Goal: Information Seeking & Learning: Check status

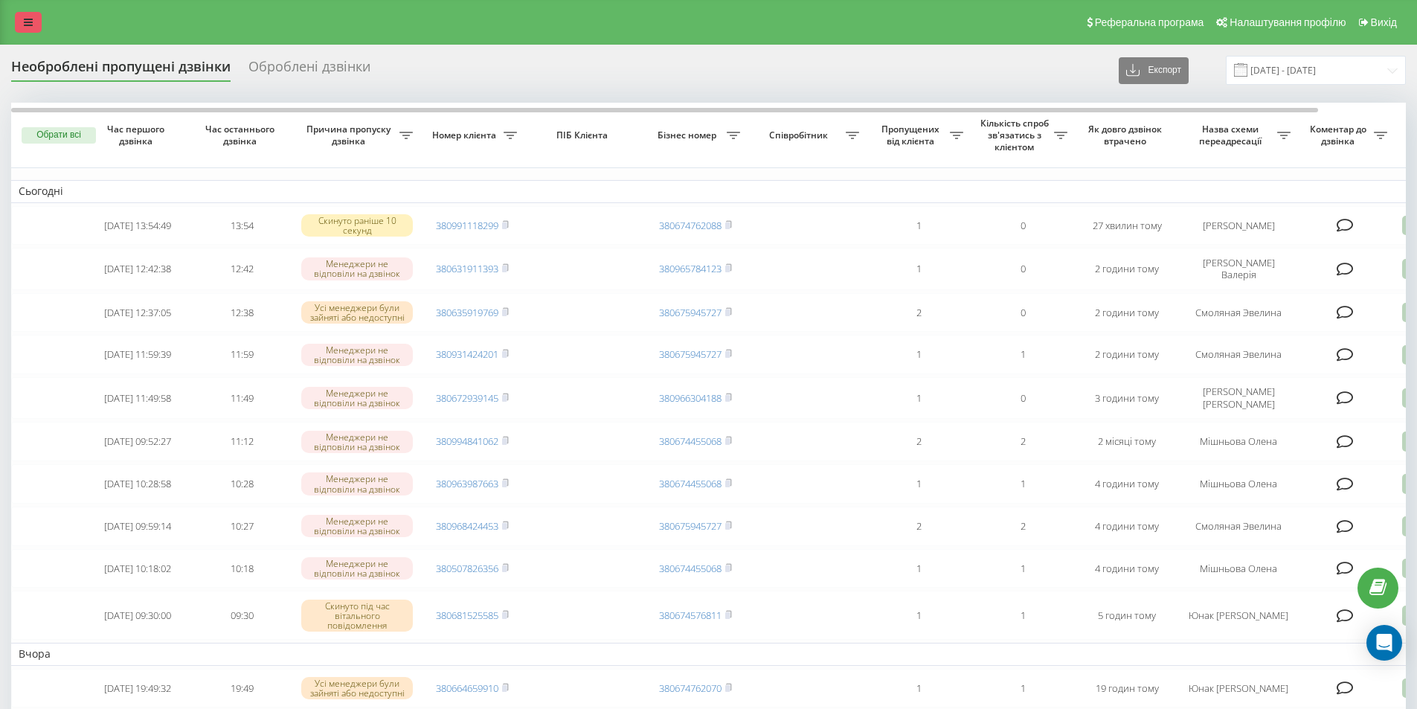
click at [37, 20] on link at bounding box center [28, 22] width 27 height 21
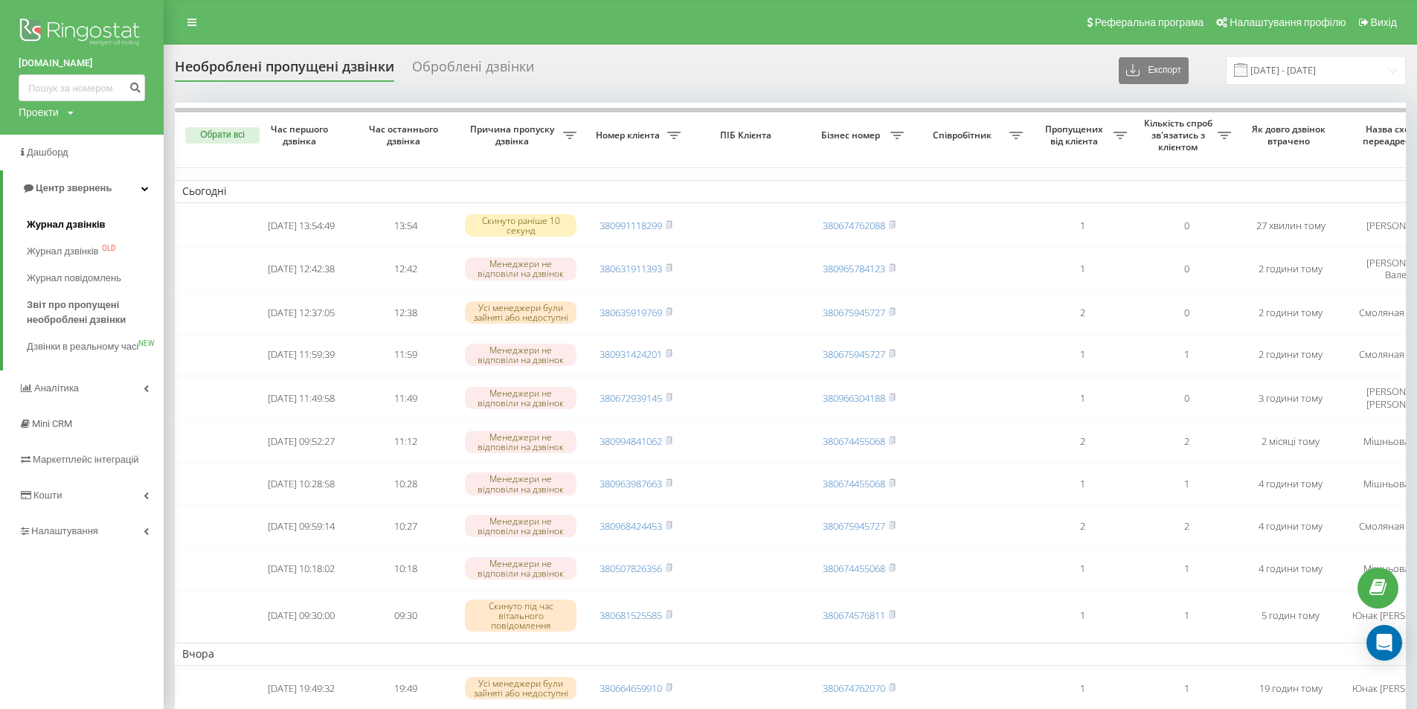
click at [57, 227] on span "Журнал дзвінків" at bounding box center [66, 224] width 79 height 15
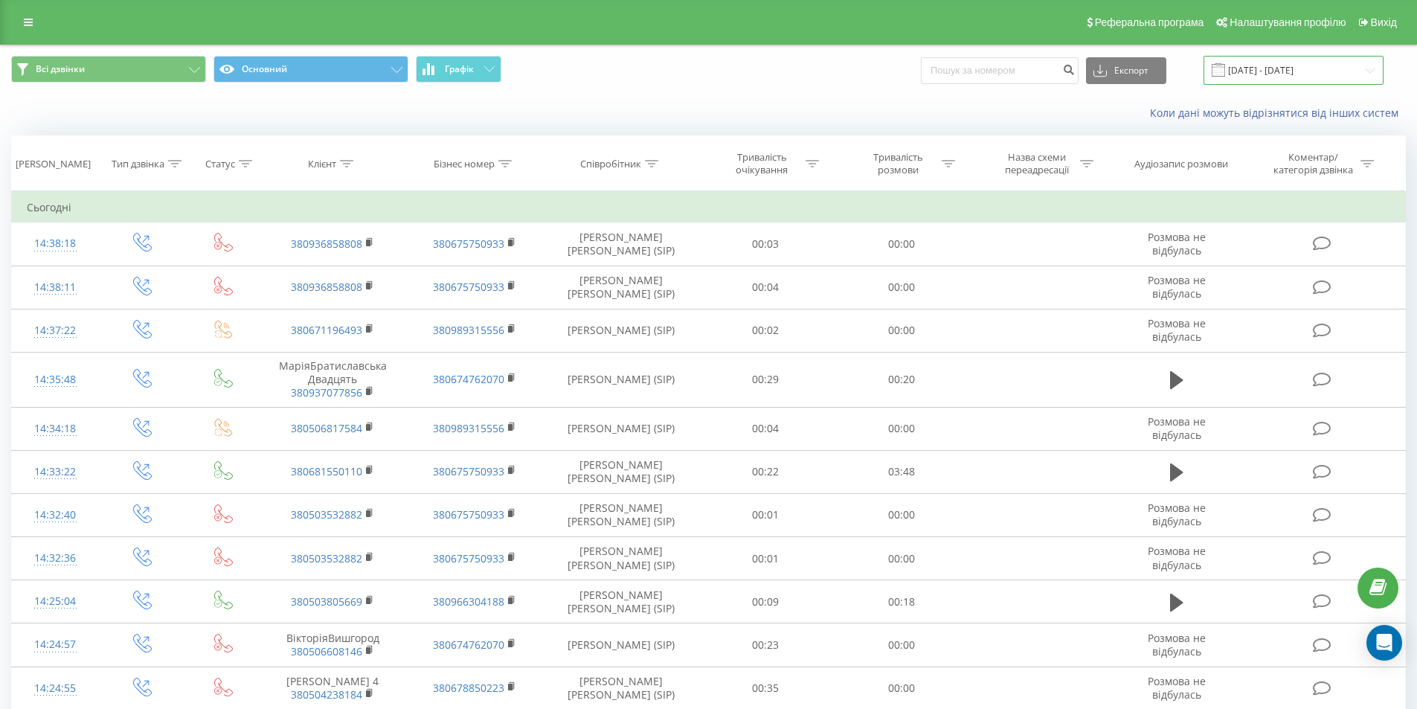
click at [1267, 64] on input "[DATE] - [DATE]" at bounding box center [1294, 70] width 180 height 29
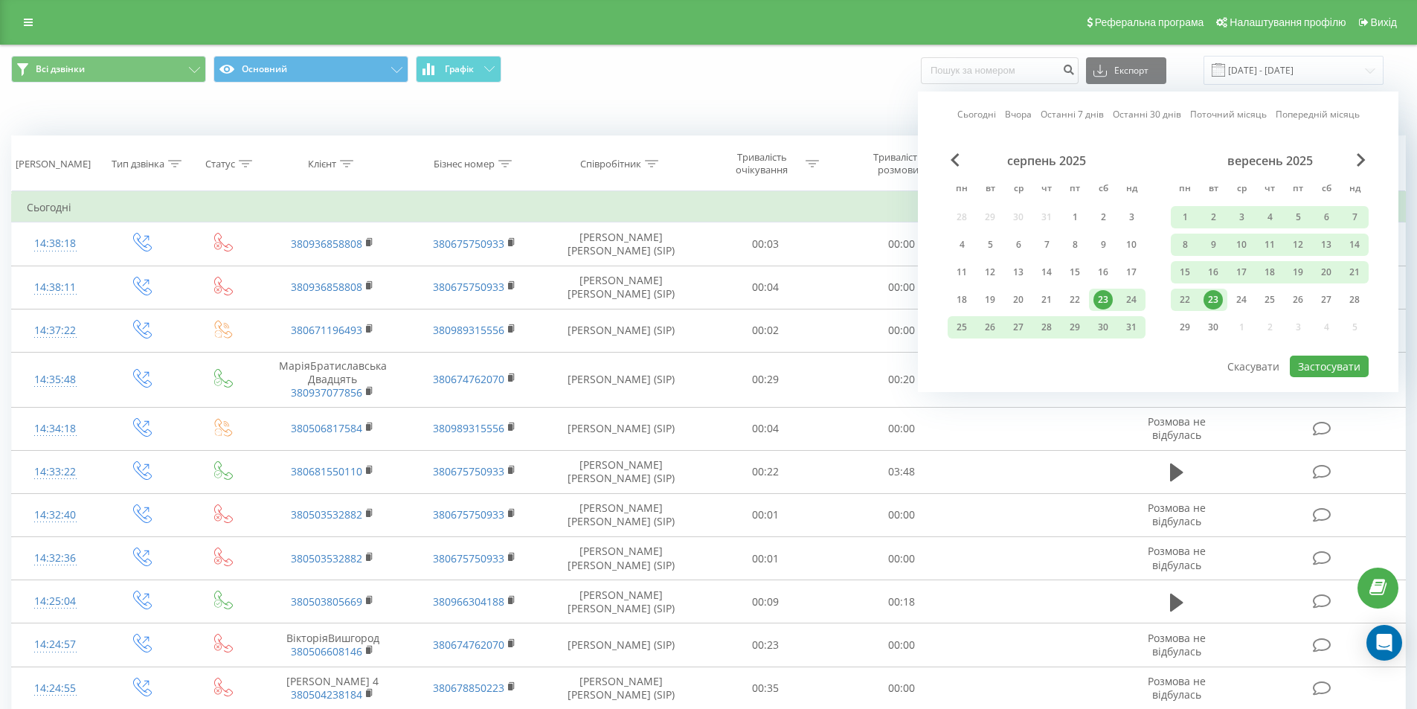
click at [1209, 296] on div "23" at bounding box center [1213, 299] width 19 height 19
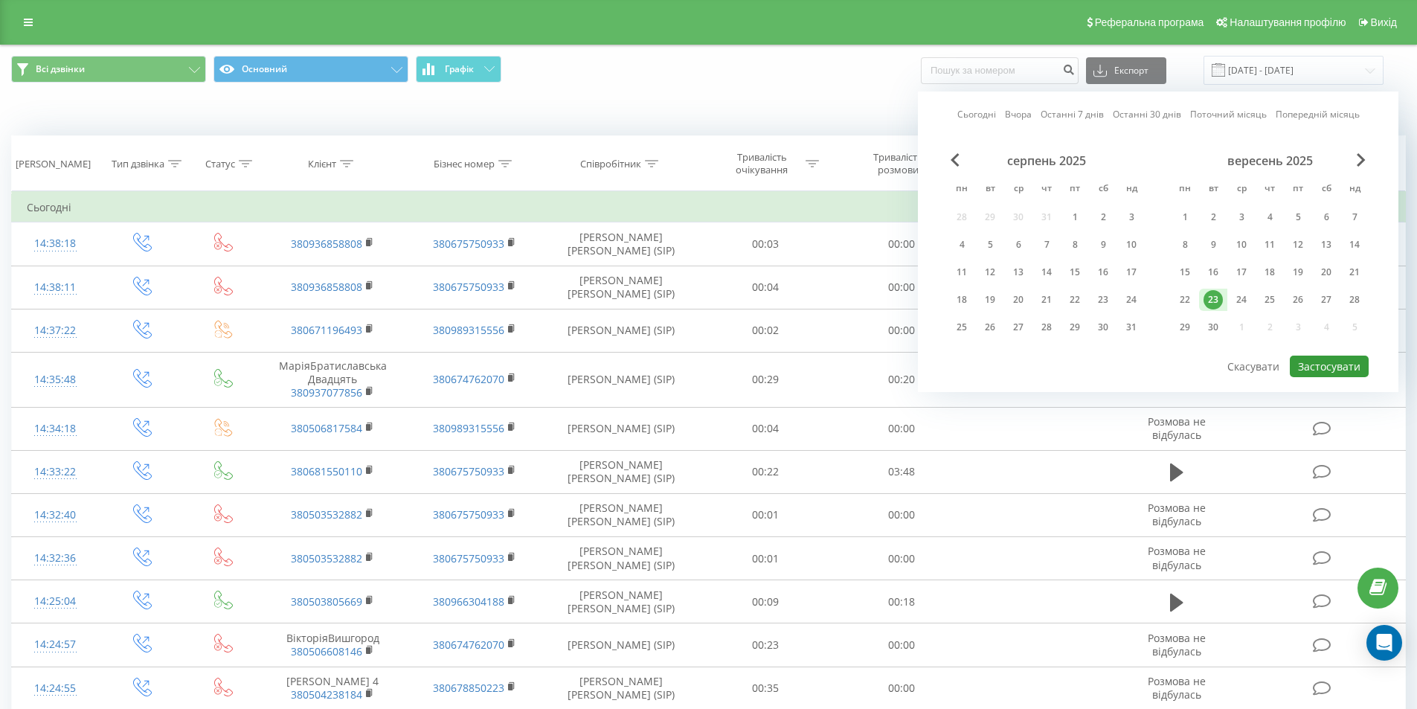
click at [1311, 363] on button "Застосувати" at bounding box center [1329, 367] width 79 height 22
type input "23.09.2025 - 23.09.2025"
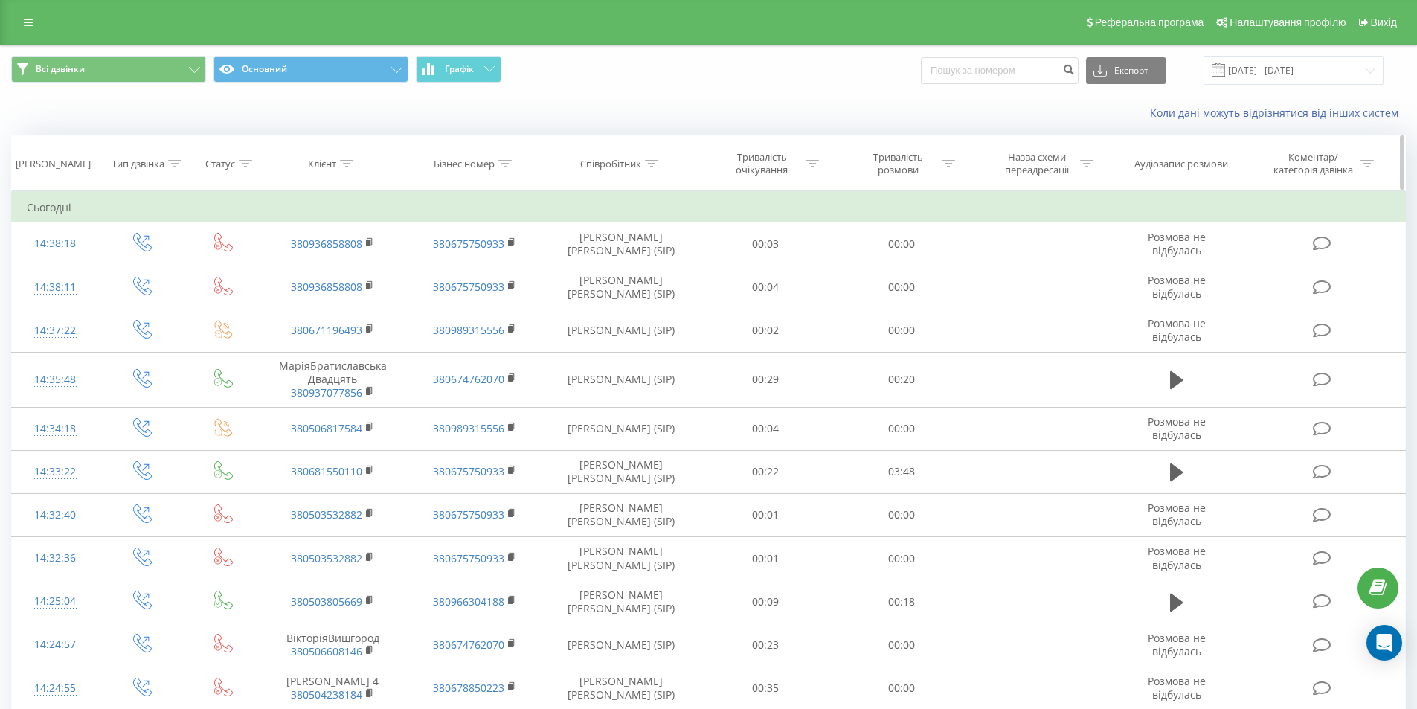
click at [649, 164] on icon at bounding box center [651, 163] width 13 height 7
click at [649, 161] on icon at bounding box center [651, 163] width 13 height 7
click at [574, 274] on input "text" at bounding box center [621, 270] width 131 height 26
click button "OK" at bounding box center [652, 300] width 63 height 19
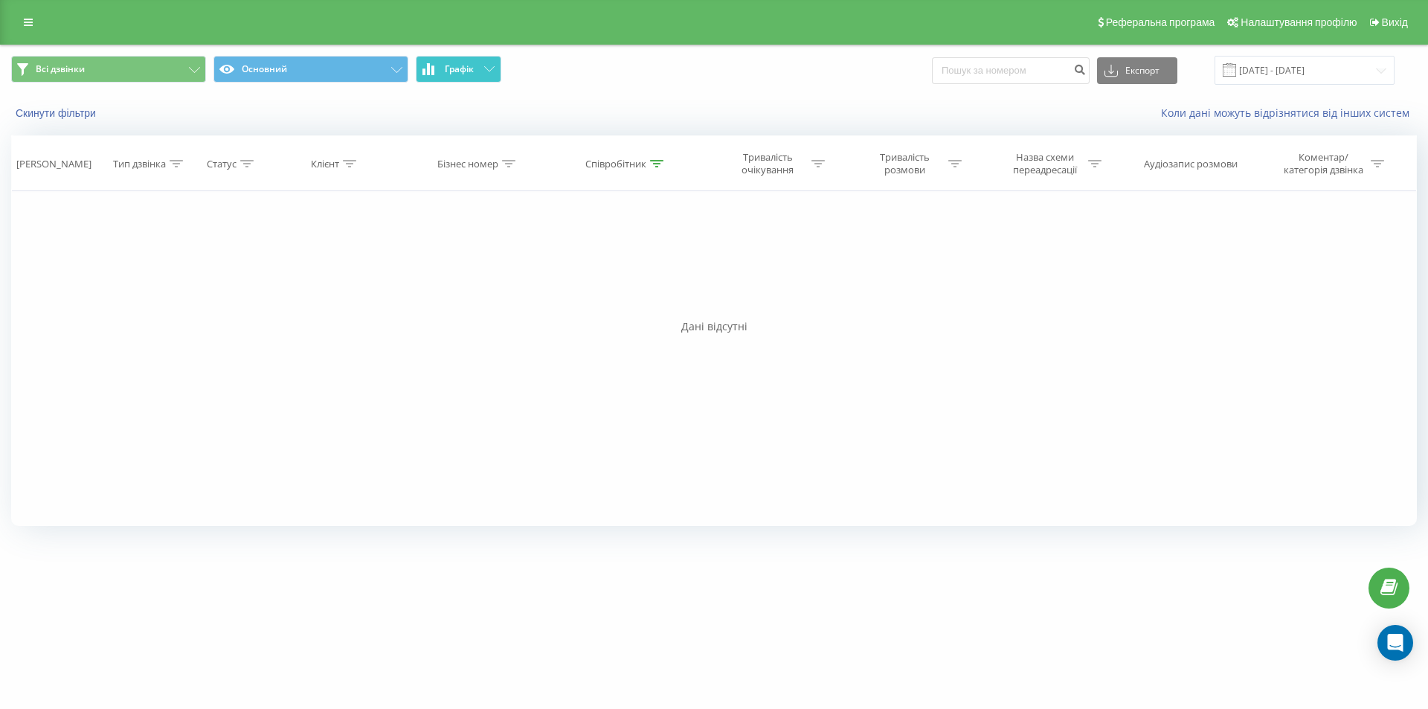
click at [457, 66] on span "Графік" at bounding box center [459, 69] width 29 height 10
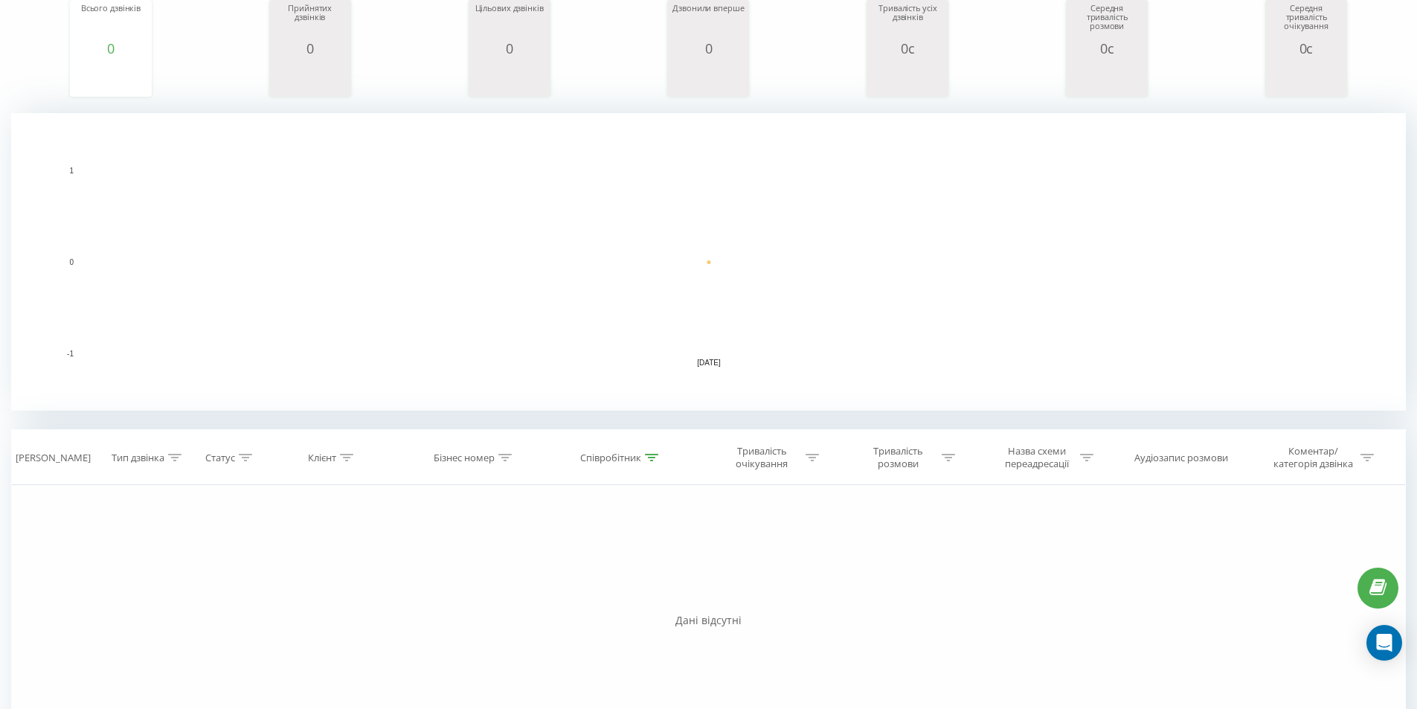
scroll to position [248, 0]
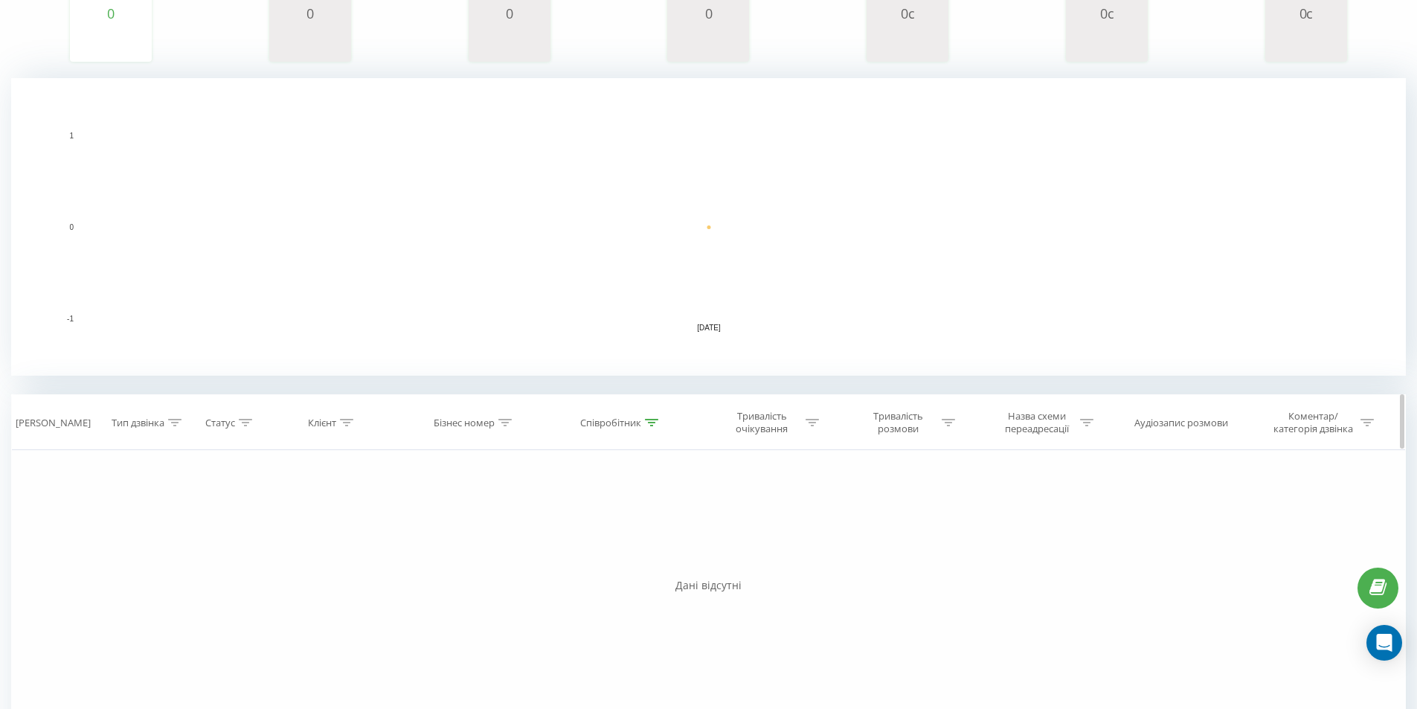
click at [649, 423] on icon at bounding box center [651, 422] width 13 height 7
drag, startPoint x: 600, startPoint y: 528, endPoint x: 630, endPoint y: 524, distance: 30.7
click at [601, 528] on input "соколано" at bounding box center [621, 529] width 131 height 26
click at [639, 550] on span "OK" at bounding box center [653, 558] width 42 height 23
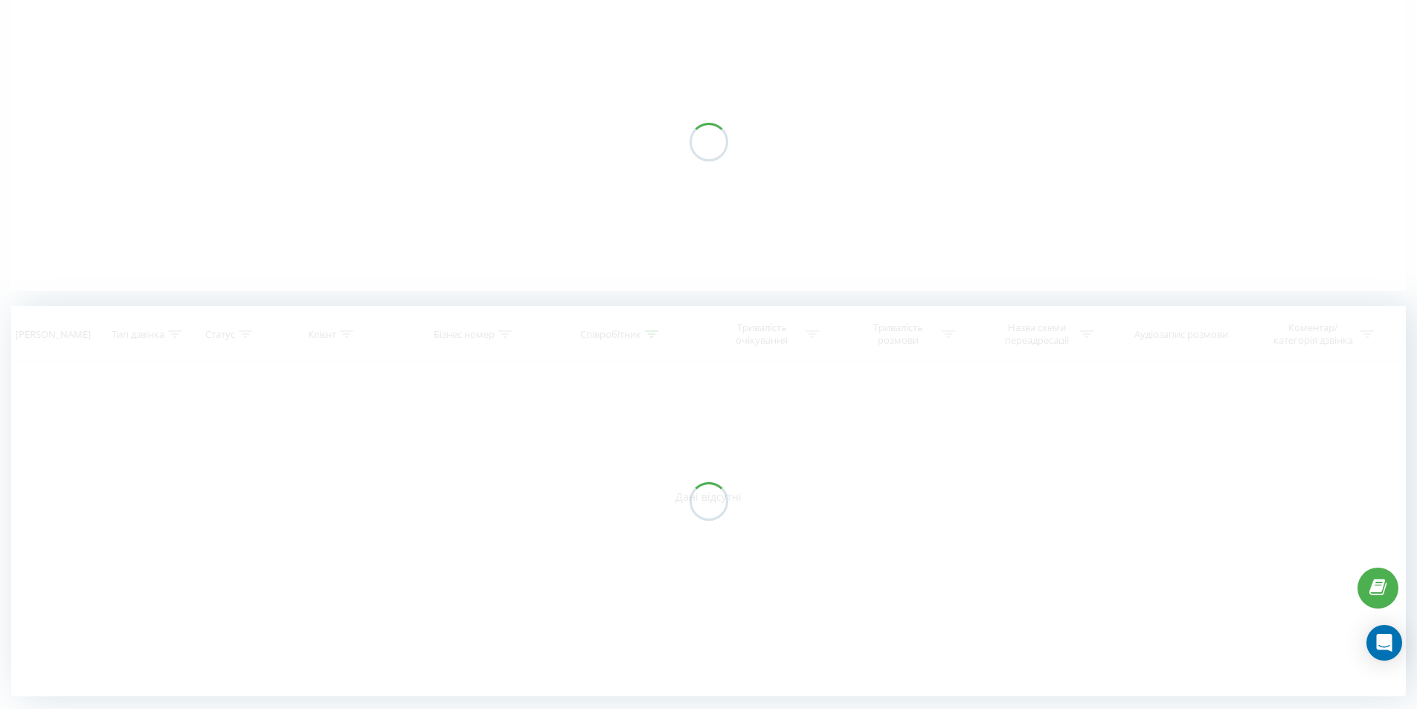
scroll to position [127, 0]
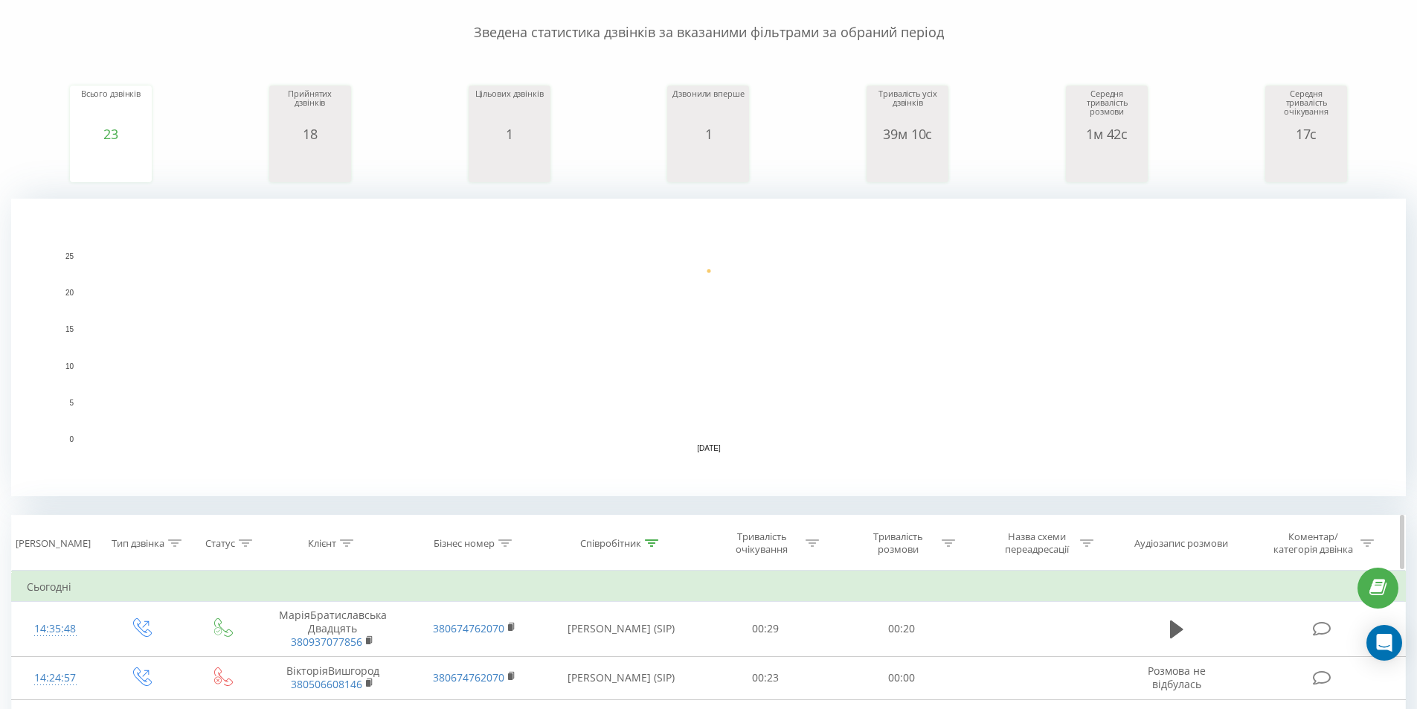
click at [650, 542] on icon at bounding box center [651, 542] width 13 height 7
click at [611, 641] on input "соколан" at bounding box center [621, 650] width 131 height 26
click button "OK" at bounding box center [652, 679] width 63 height 19
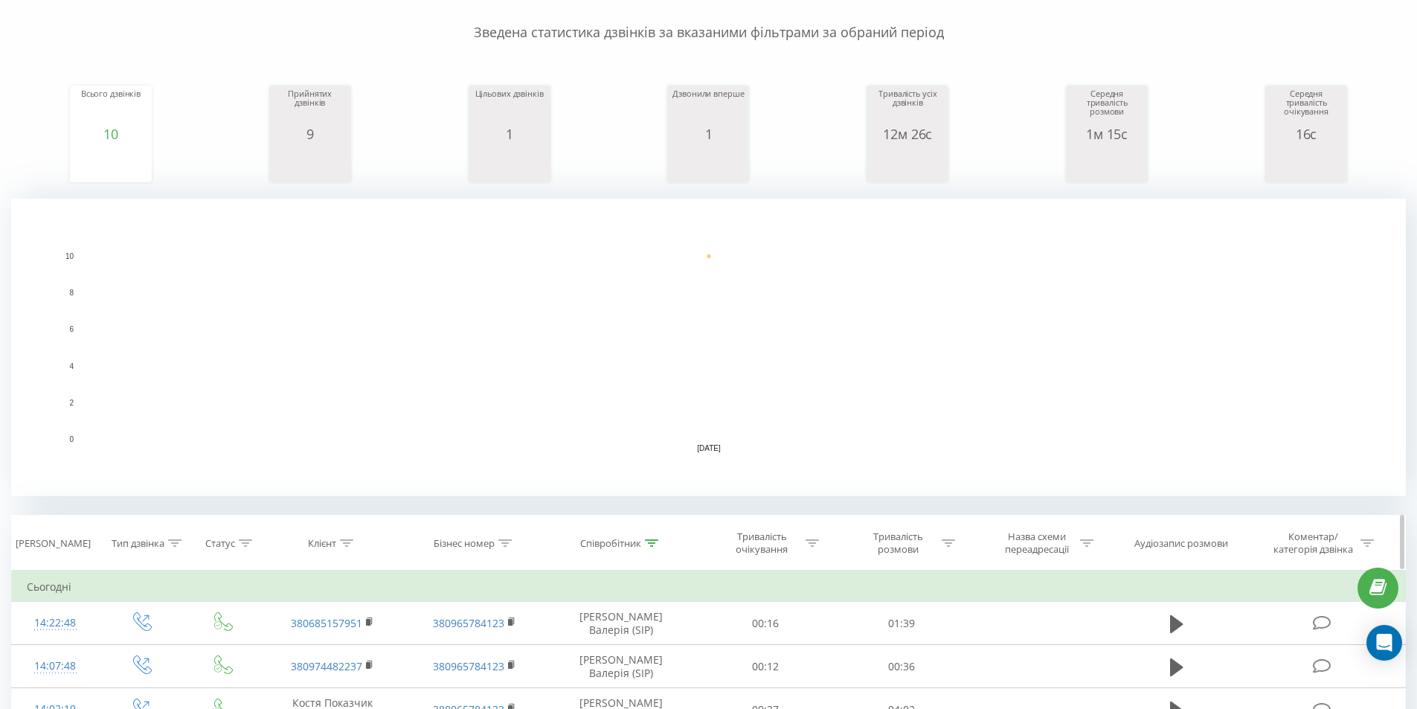
click at [649, 541] on icon at bounding box center [651, 542] width 13 height 7
click at [605, 642] on input "гончарова" at bounding box center [621, 650] width 131 height 26
click button "OK" at bounding box center [652, 679] width 63 height 19
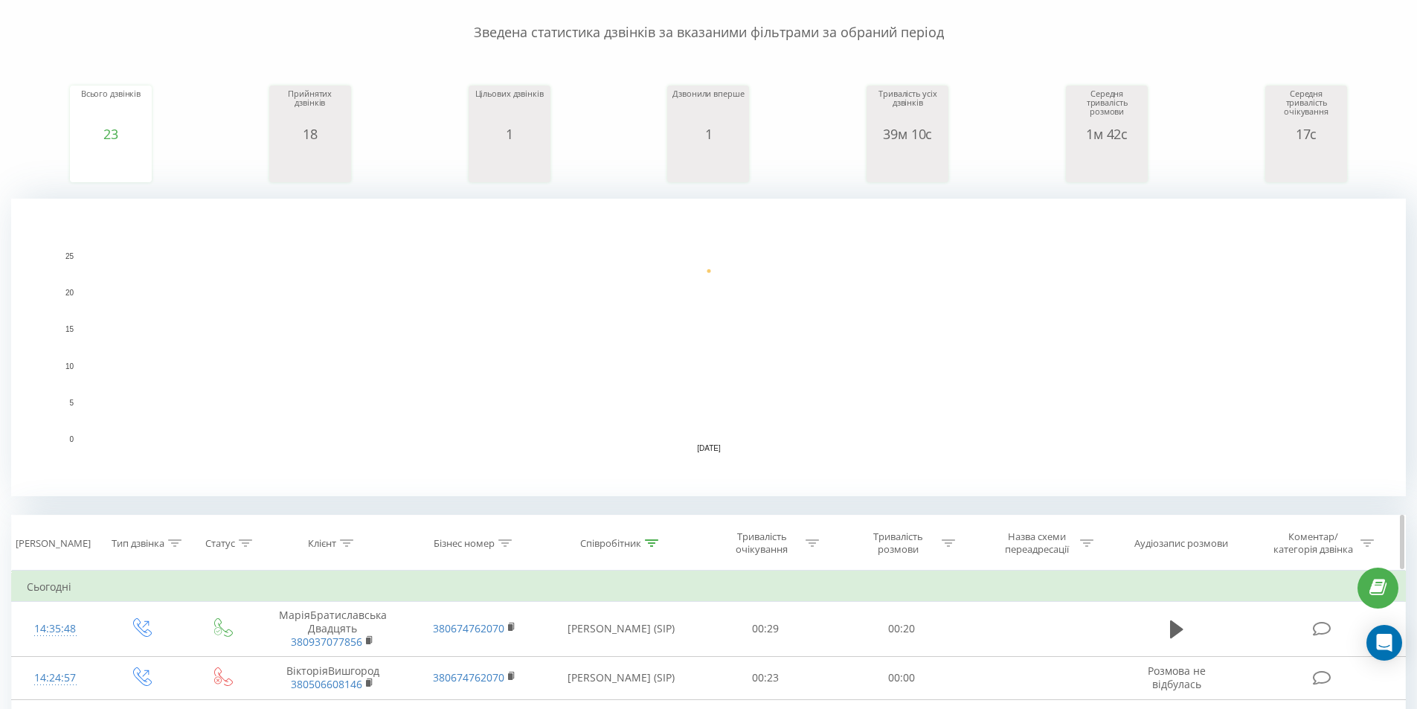
click at [652, 540] on icon at bounding box center [651, 542] width 13 height 7
click at [606, 657] on input "соколан" at bounding box center [621, 650] width 131 height 26
type input "с"
click at [627, 674] on button "OK" at bounding box center [652, 679] width 63 height 19
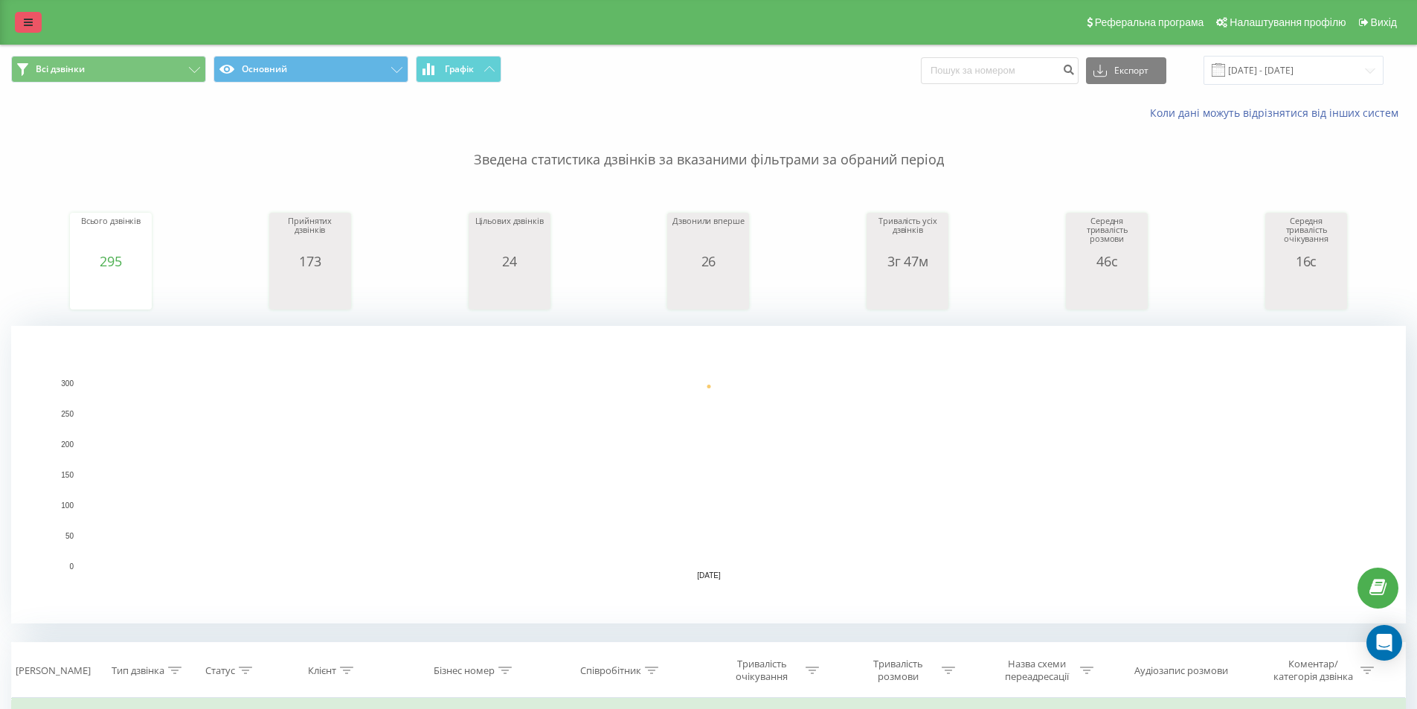
click at [29, 20] on icon at bounding box center [28, 22] width 9 height 10
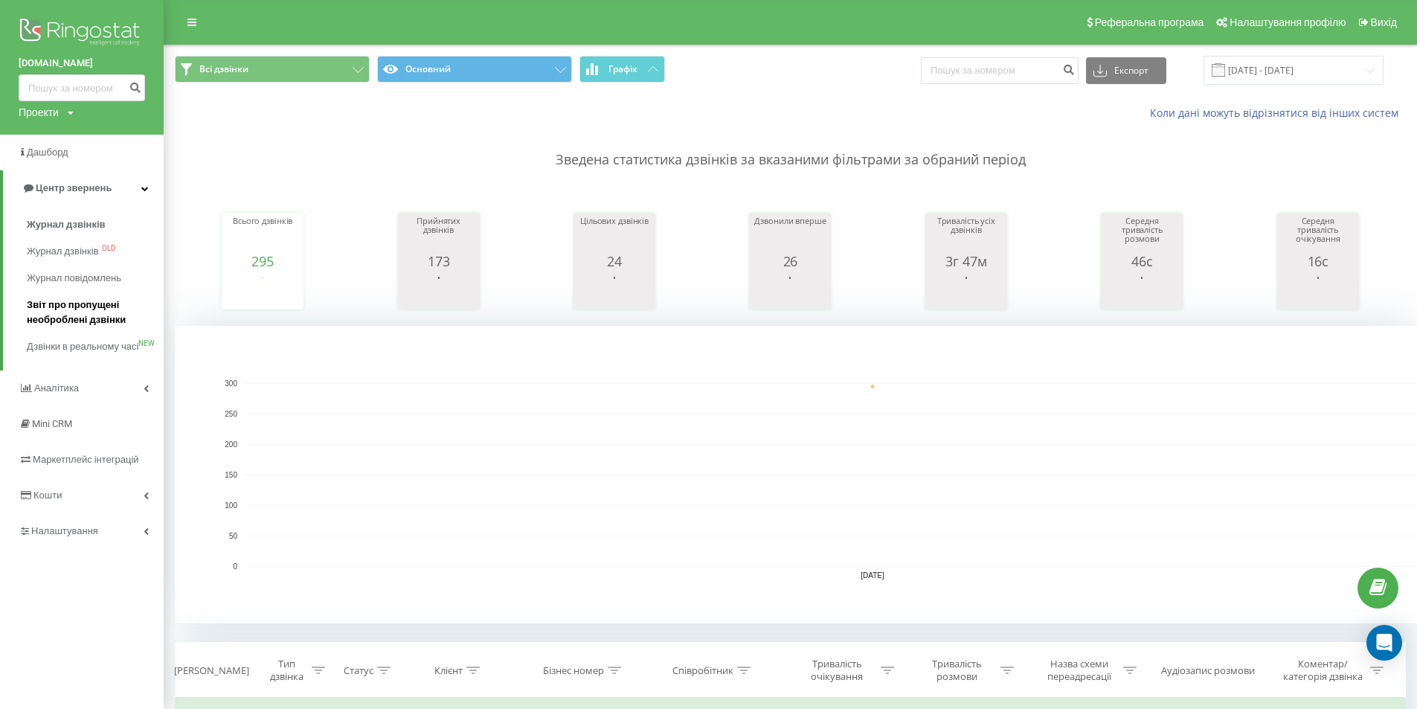
click at [76, 309] on span "Звіт про пропущені необроблені дзвінки" at bounding box center [91, 313] width 129 height 30
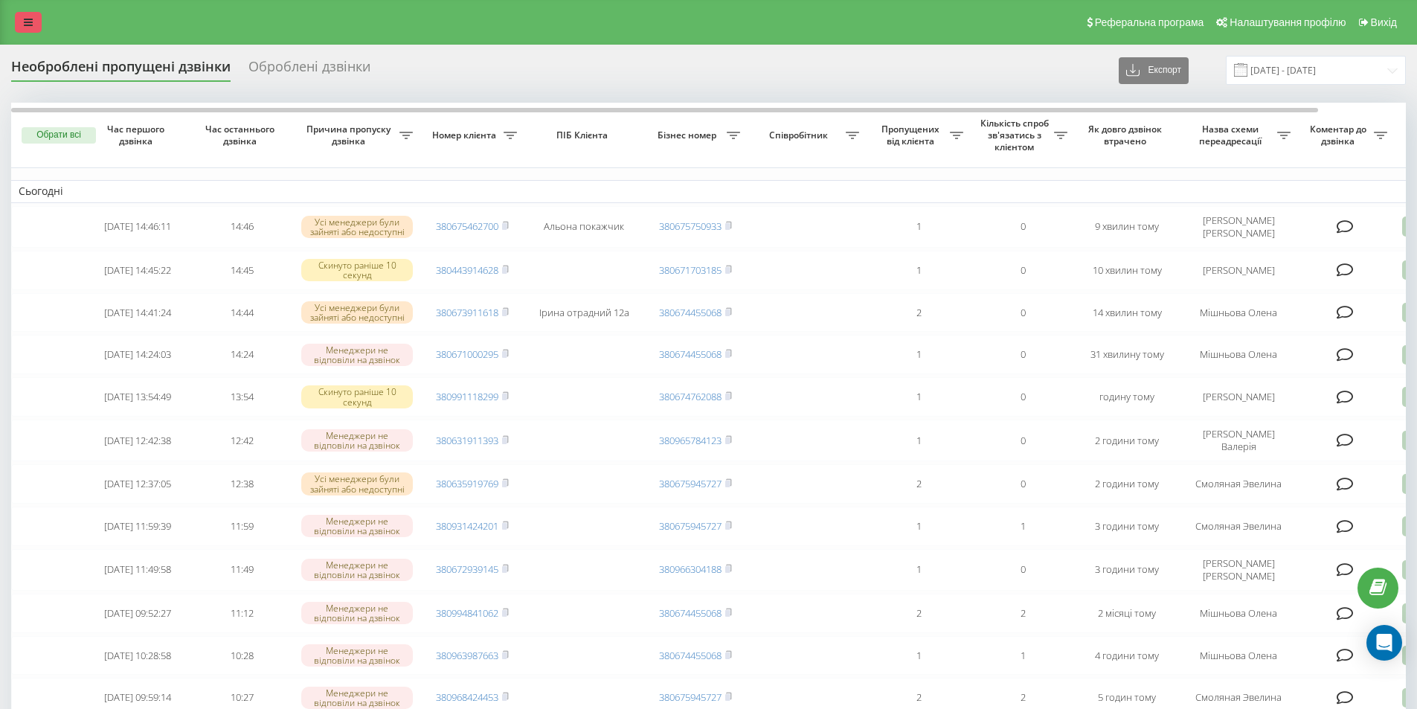
click at [33, 22] on link at bounding box center [28, 22] width 27 height 21
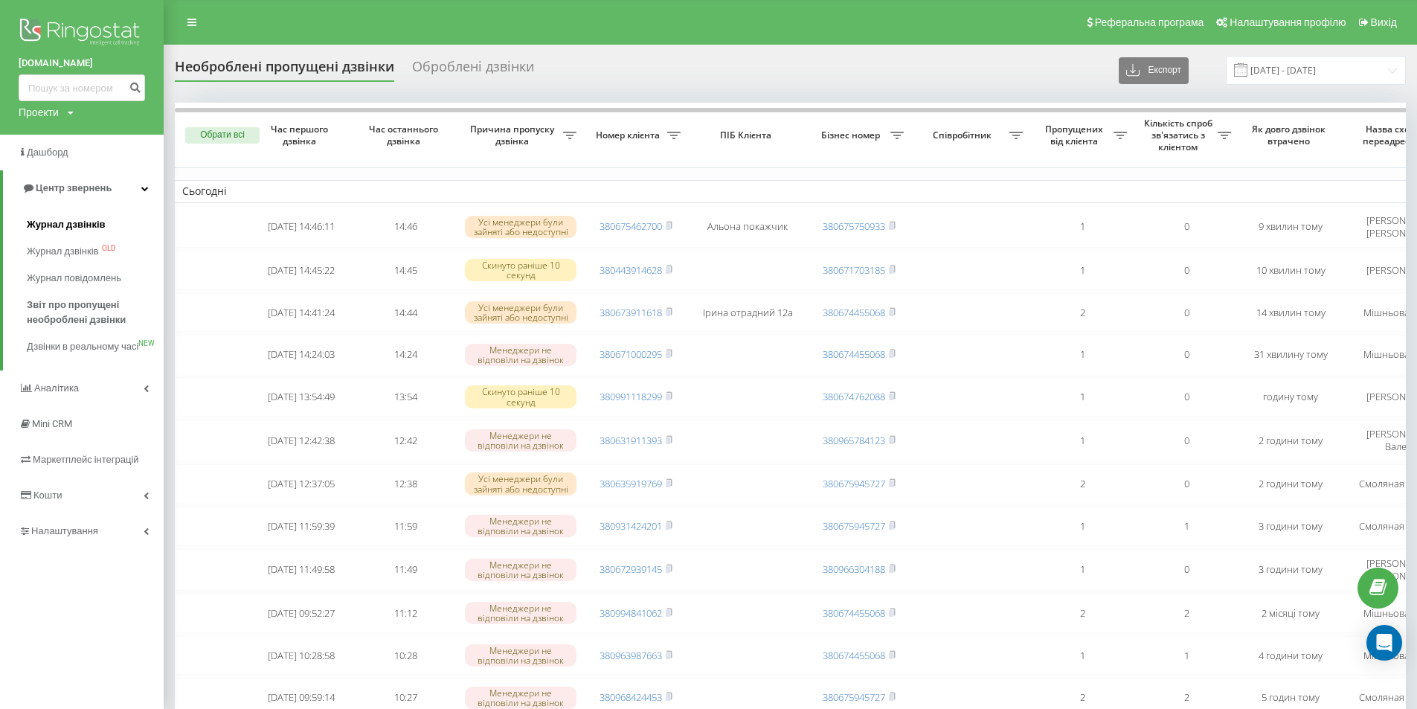
click at [76, 223] on span "Журнал дзвінків" at bounding box center [66, 224] width 79 height 15
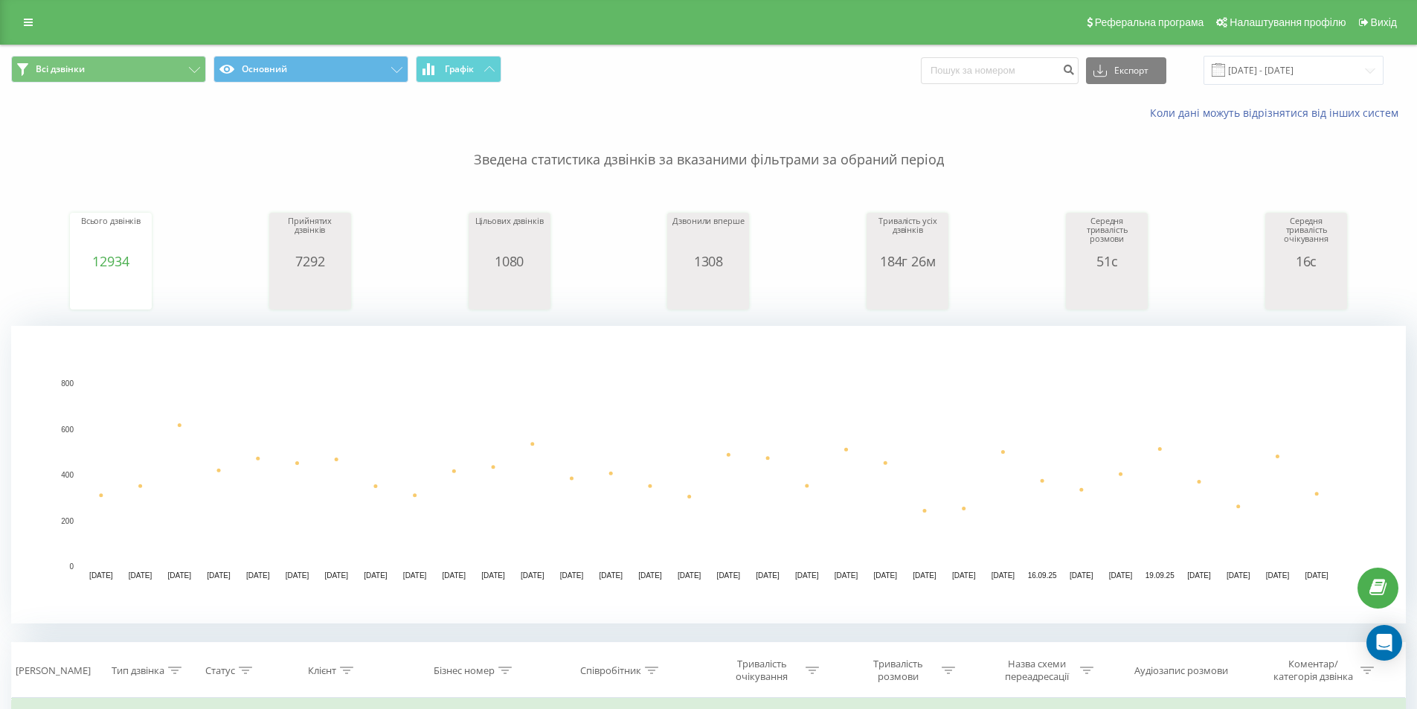
scroll to position [496, 0]
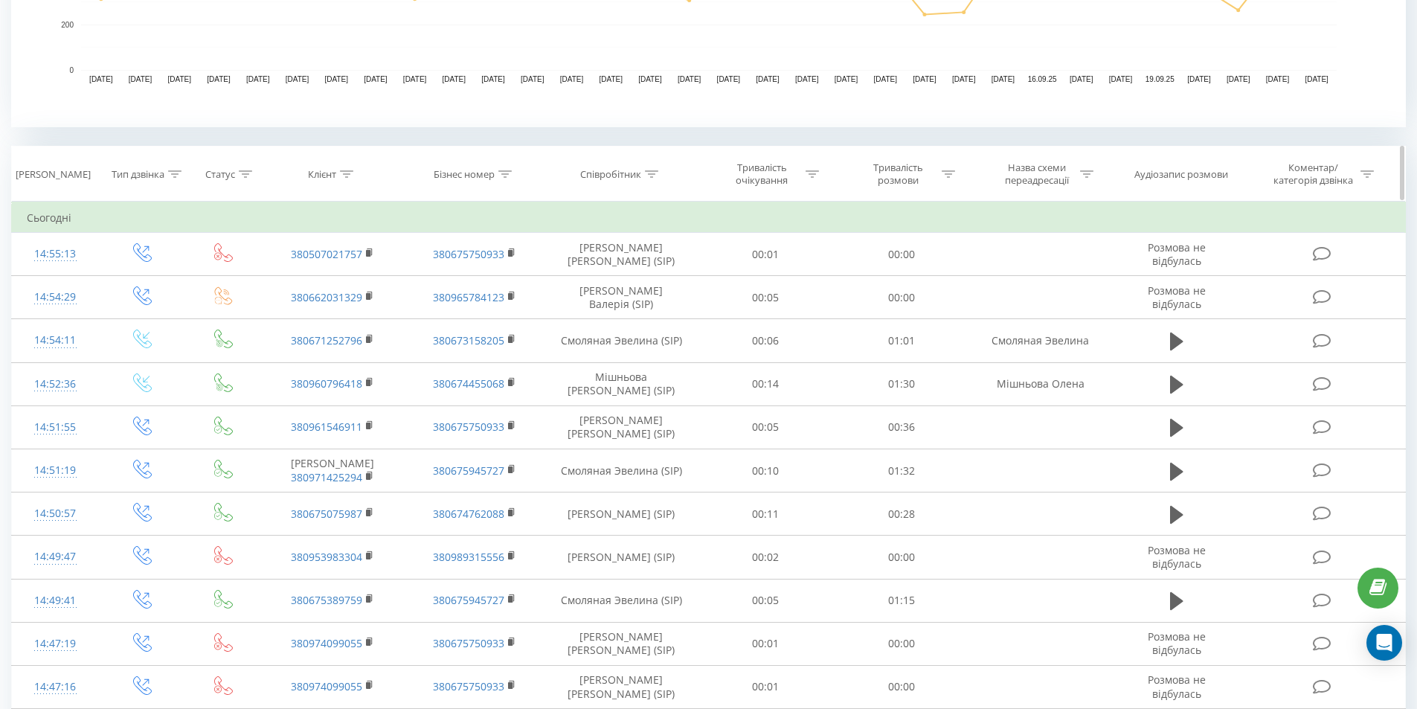
click at [646, 174] on icon at bounding box center [651, 173] width 13 height 7
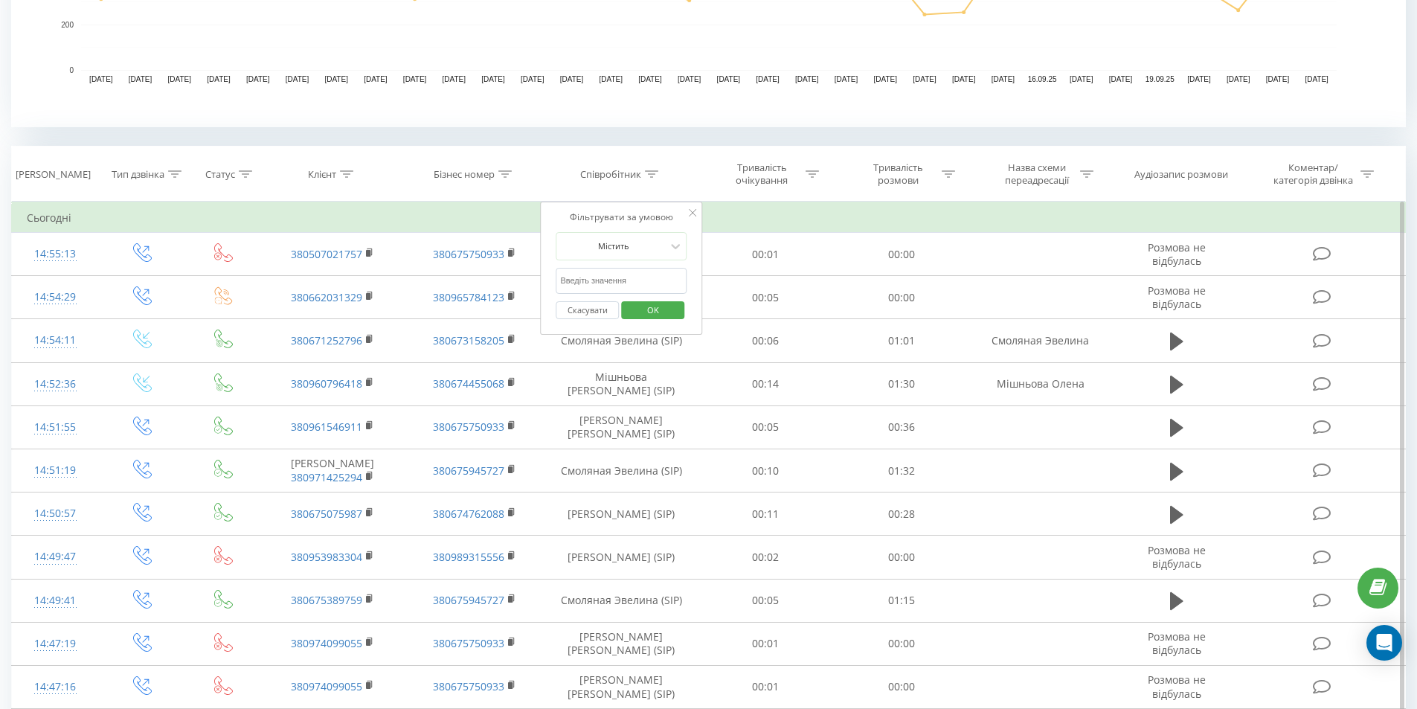
click at [589, 288] on input "text" at bounding box center [621, 281] width 131 height 26
type input "соколан"
click button "OK" at bounding box center [652, 310] width 63 height 19
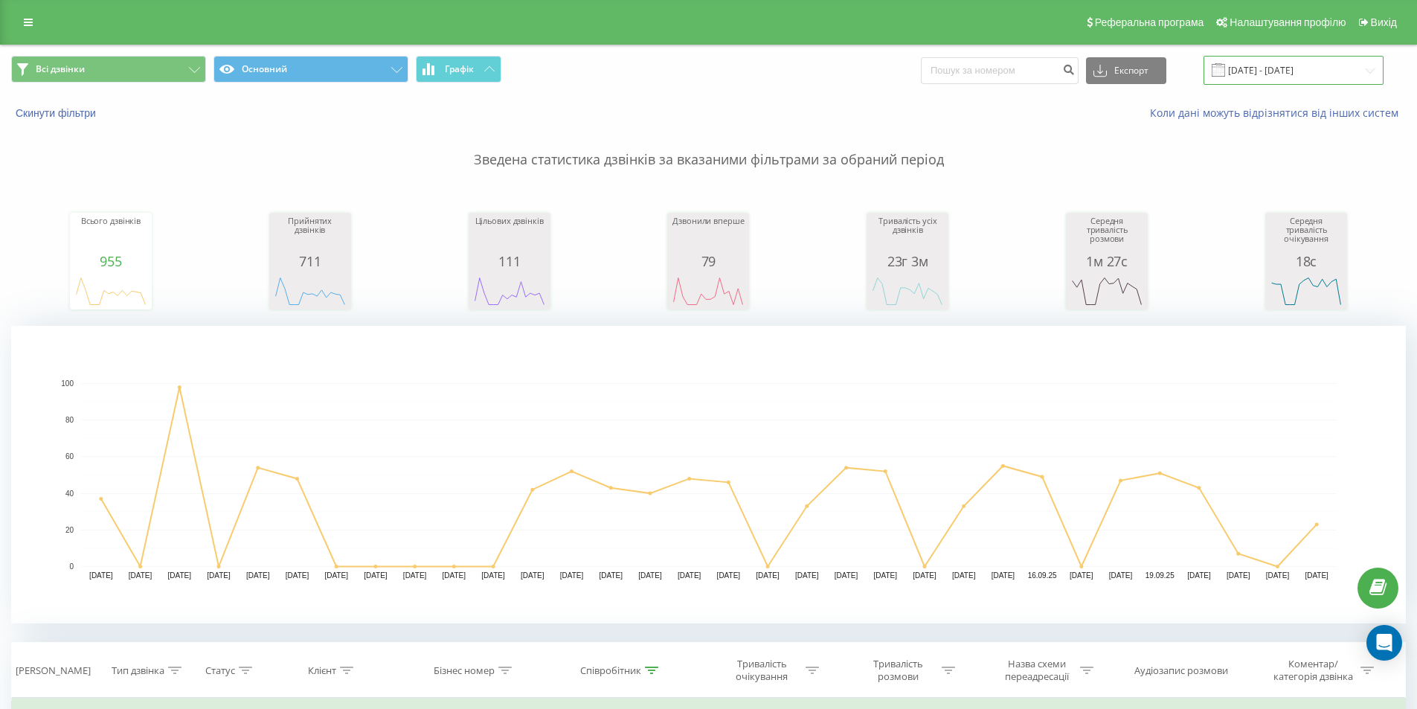
click at [1277, 62] on input "23.08.2025 - 23.09.2025" at bounding box center [1294, 70] width 180 height 29
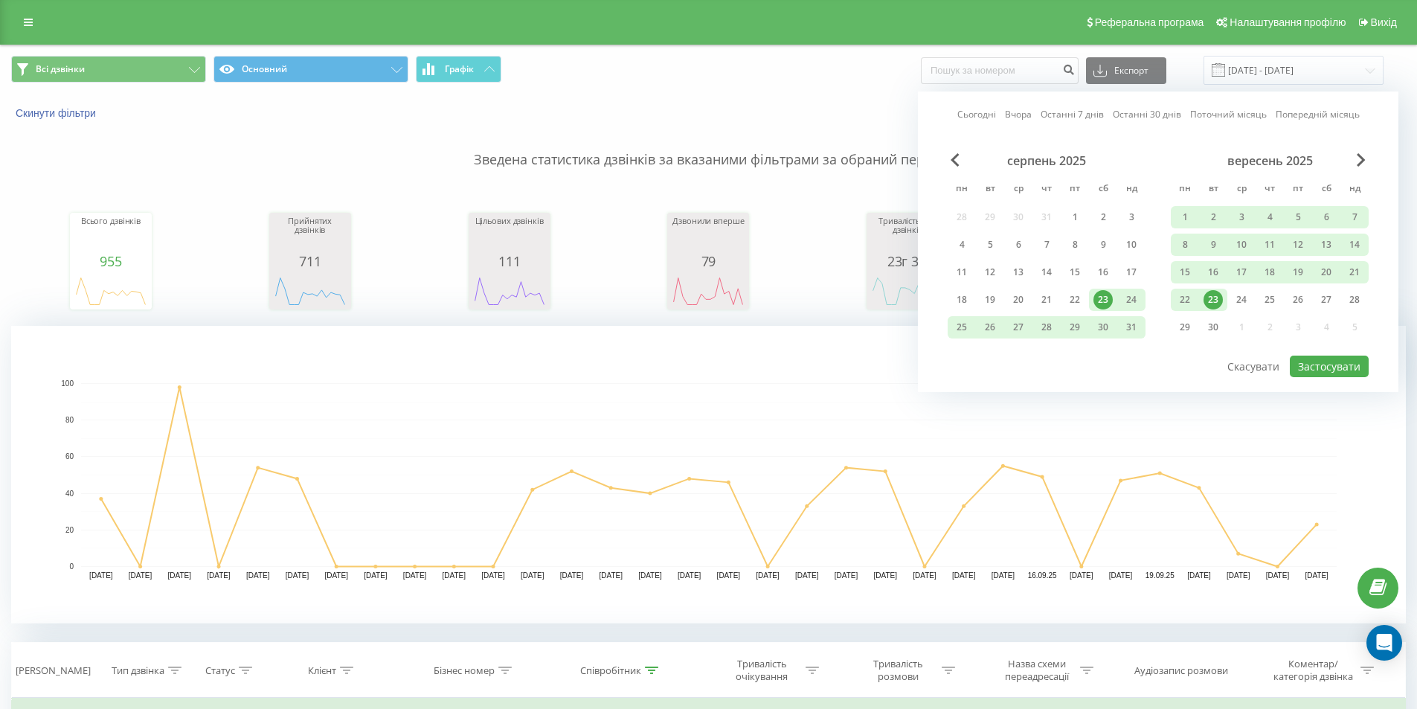
drag, startPoint x: 1216, startPoint y: 295, endPoint x: 1242, endPoint y: 318, distance: 35.3
click at [1216, 295] on div "23" at bounding box center [1213, 299] width 19 height 19
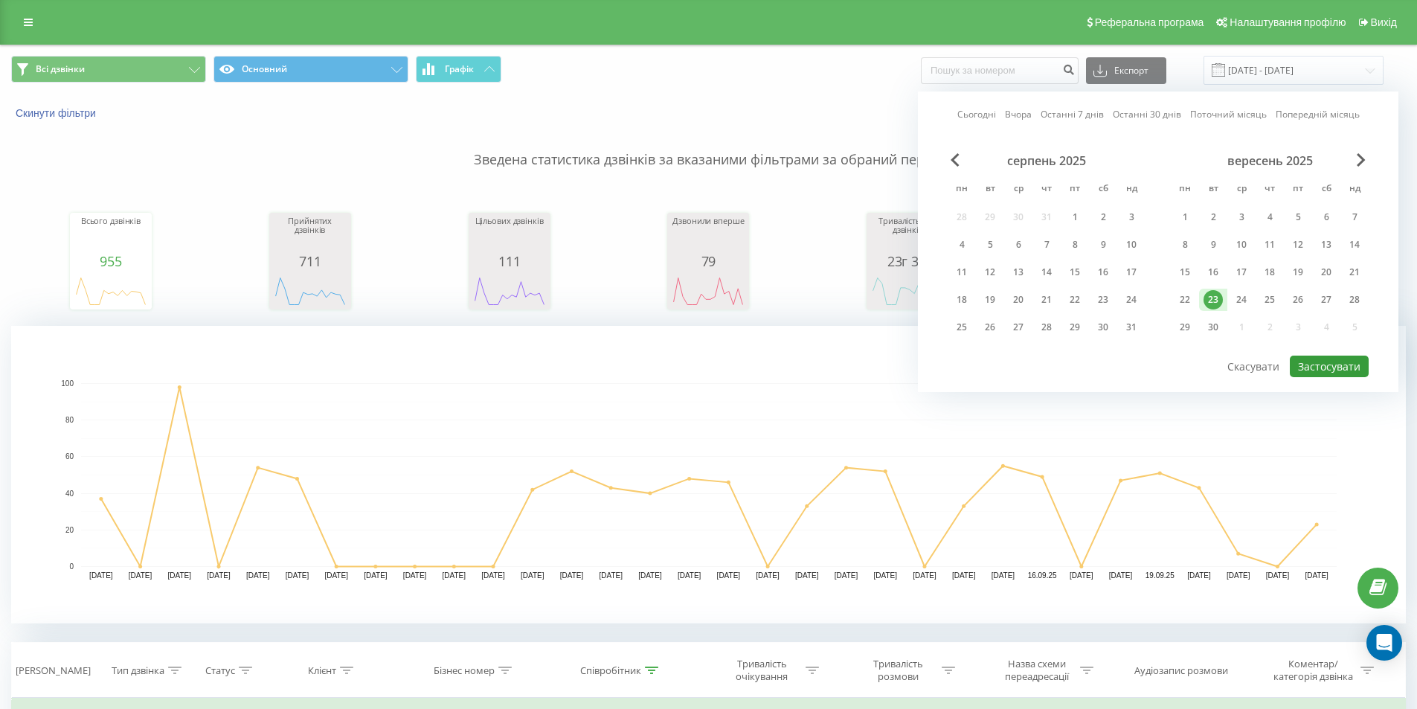
click at [1319, 365] on button "Застосувати" at bounding box center [1329, 367] width 79 height 22
click at [0, 0] on div at bounding box center [0, 0] width 0 height 0
type input "[DATE] - [DATE]"
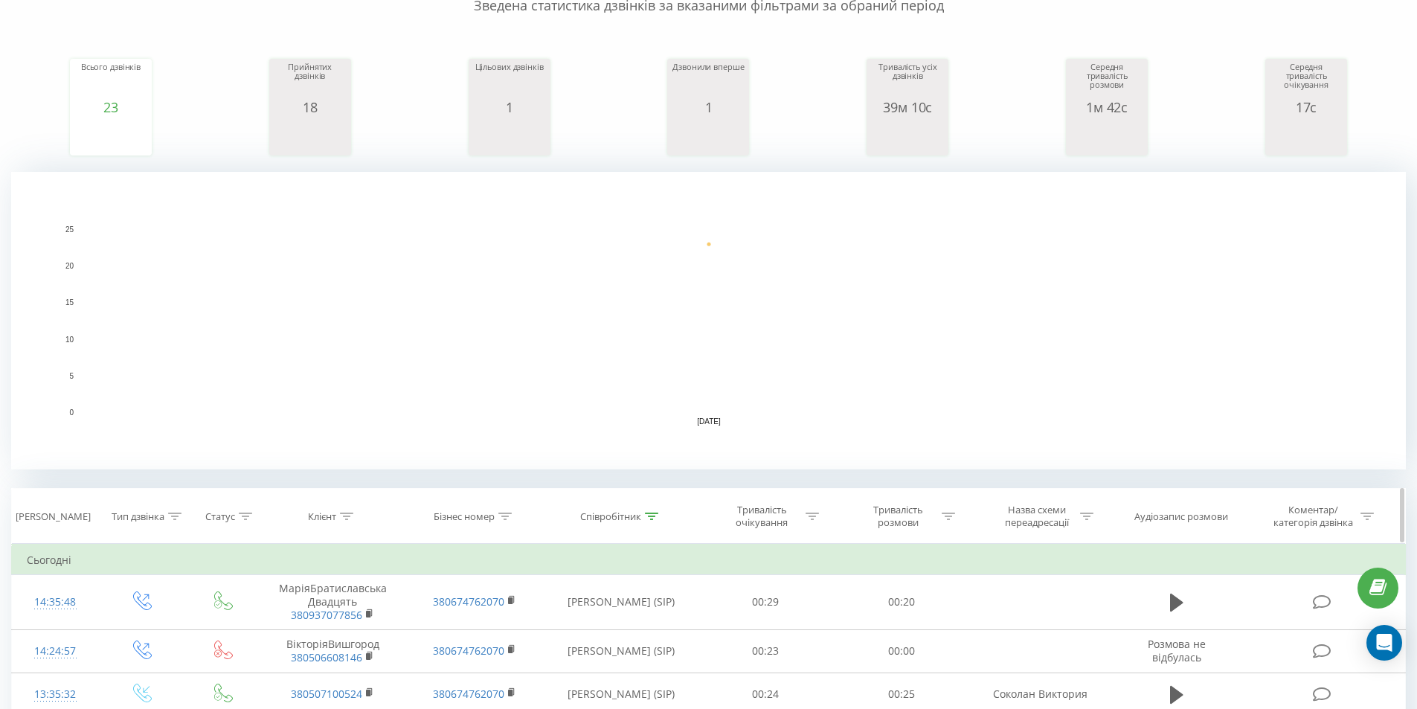
scroll to position [248, 0]
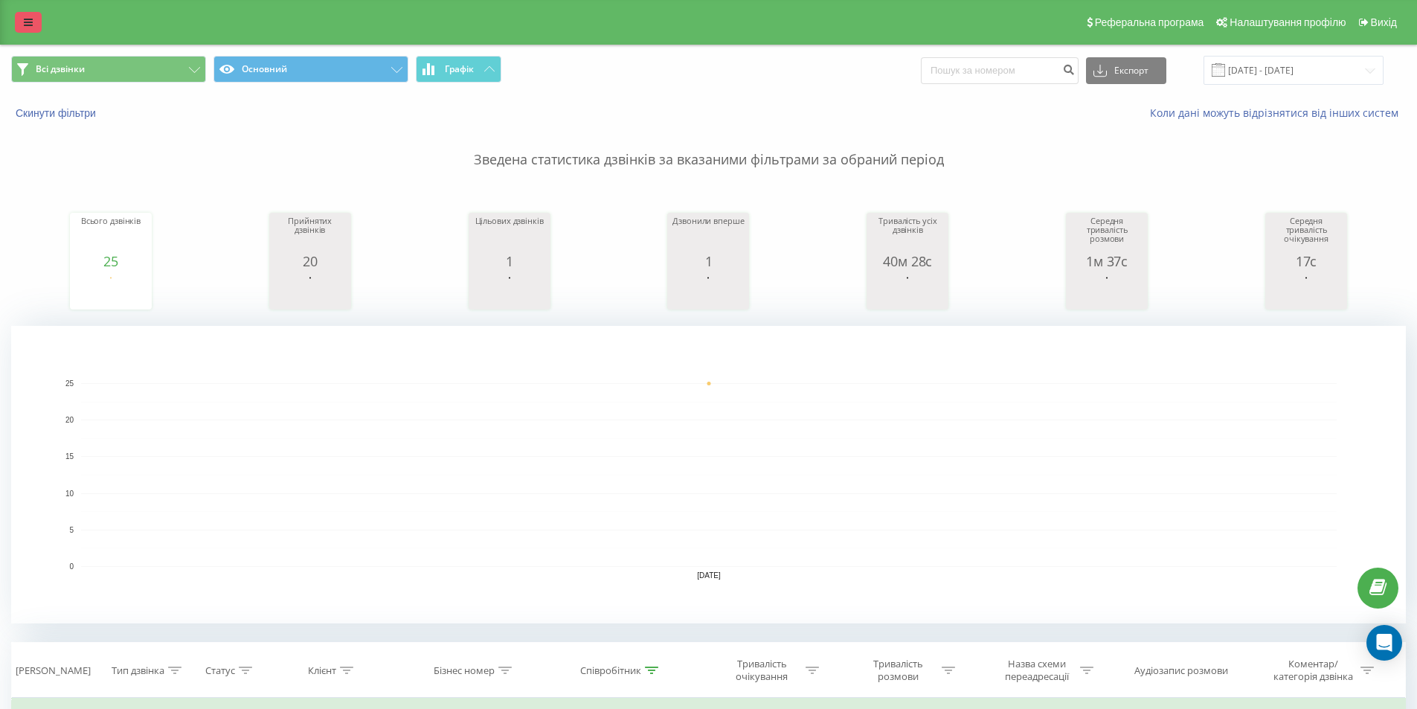
click at [24, 20] on icon at bounding box center [28, 22] width 9 height 10
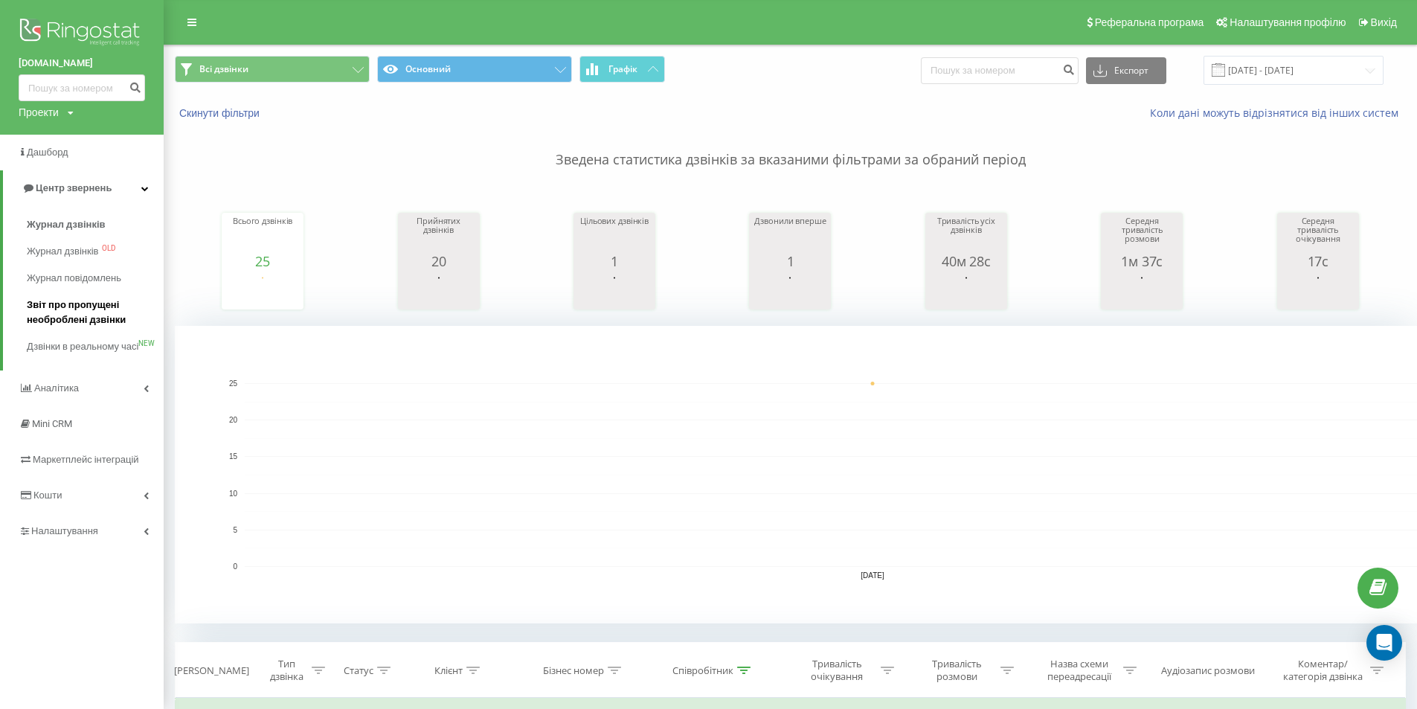
click at [69, 310] on span "Звіт про пропущені необроблені дзвінки" at bounding box center [91, 313] width 129 height 30
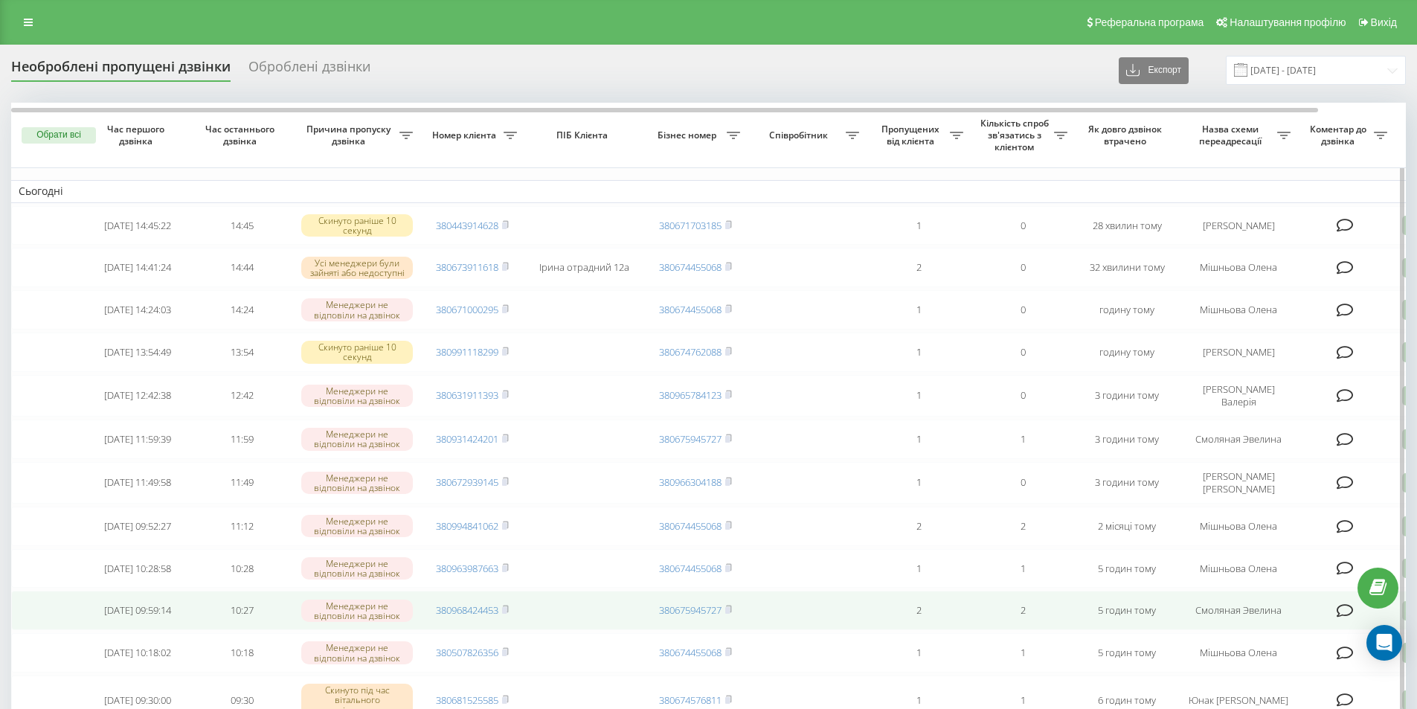
click at [1050, 624] on td "2" at bounding box center [1023, 610] width 104 height 39
